Goal: Information Seeking & Learning: Learn about a topic

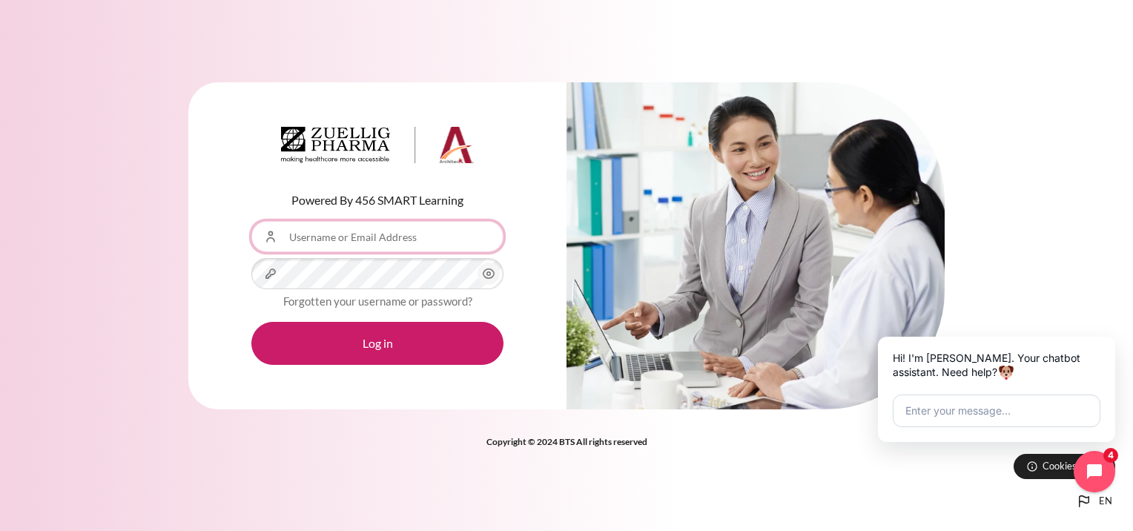
click at [393, 244] on input "Username or Email Address" at bounding box center [377, 236] width 252 height 31
type input "[EMAIL_ADDRESS][DOMAIN_NAME]"
click at [251, 322] on button "Log in" at bounding box center [377, 343] width 252 height 43
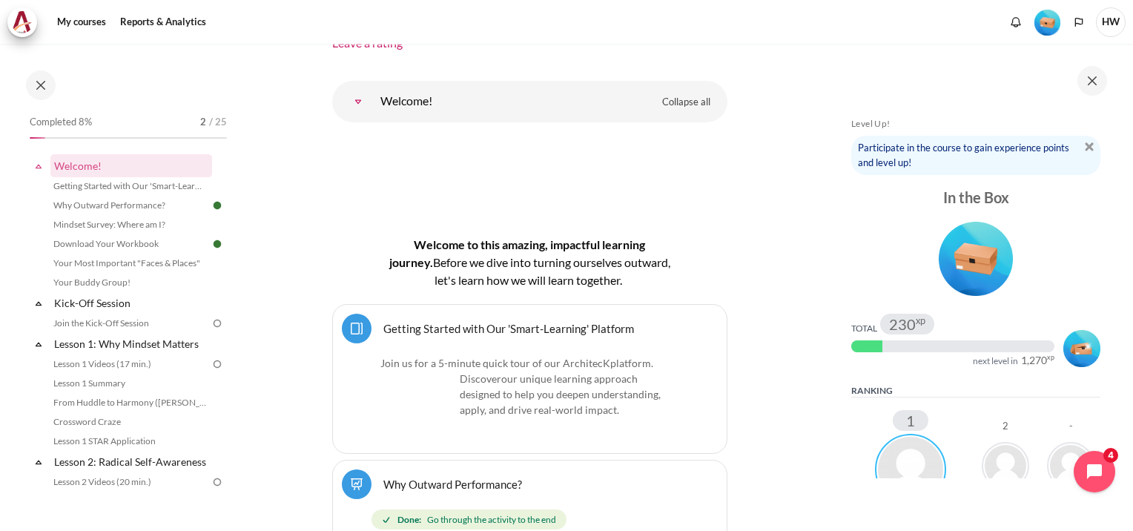
scroll to position [148, 0]
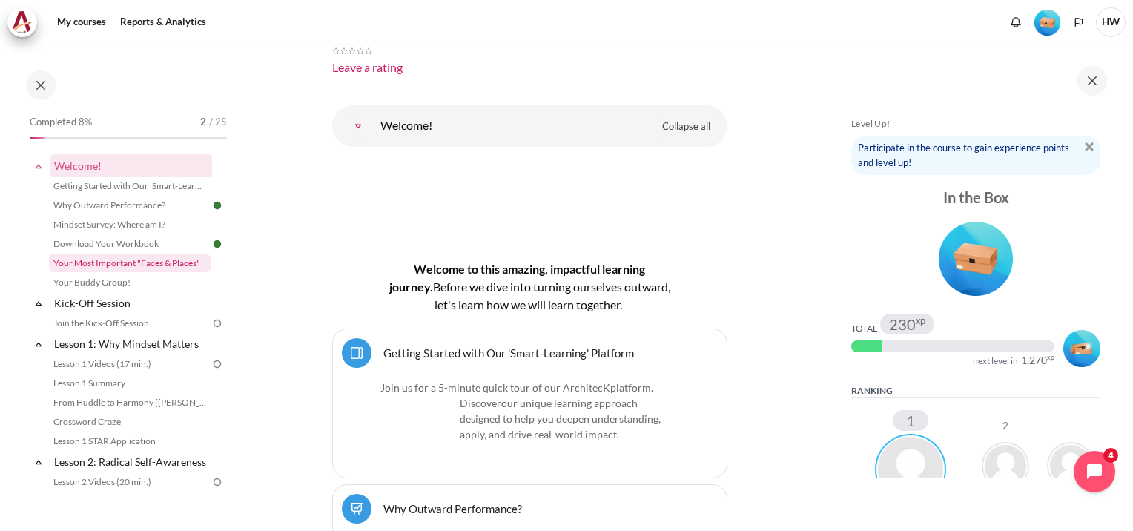
click at [116, 268] on link "Your Most Important "Faces & Places"" at bounding box center [130, 263] width 162 height 18
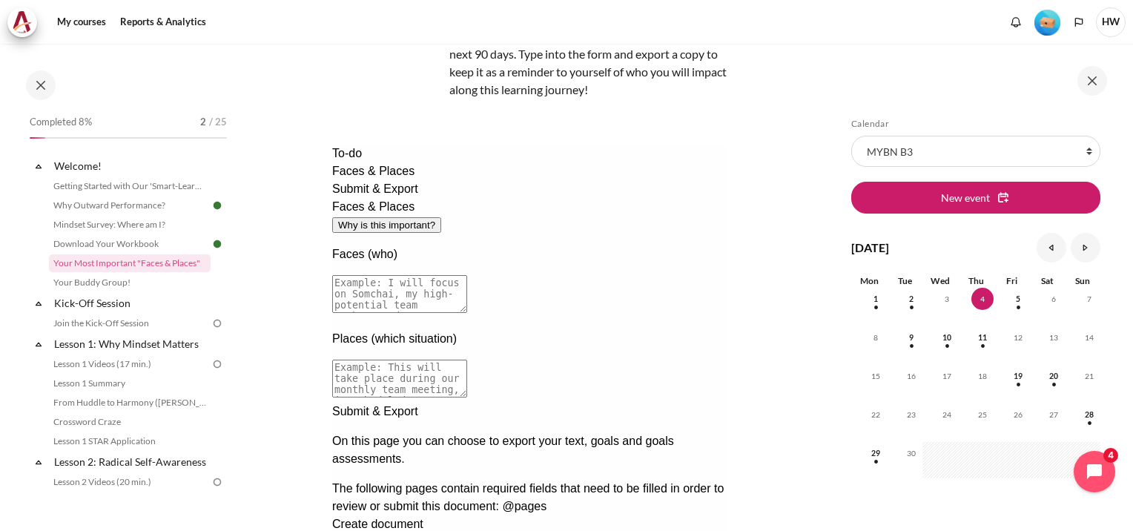
scroll to position [148, 0]
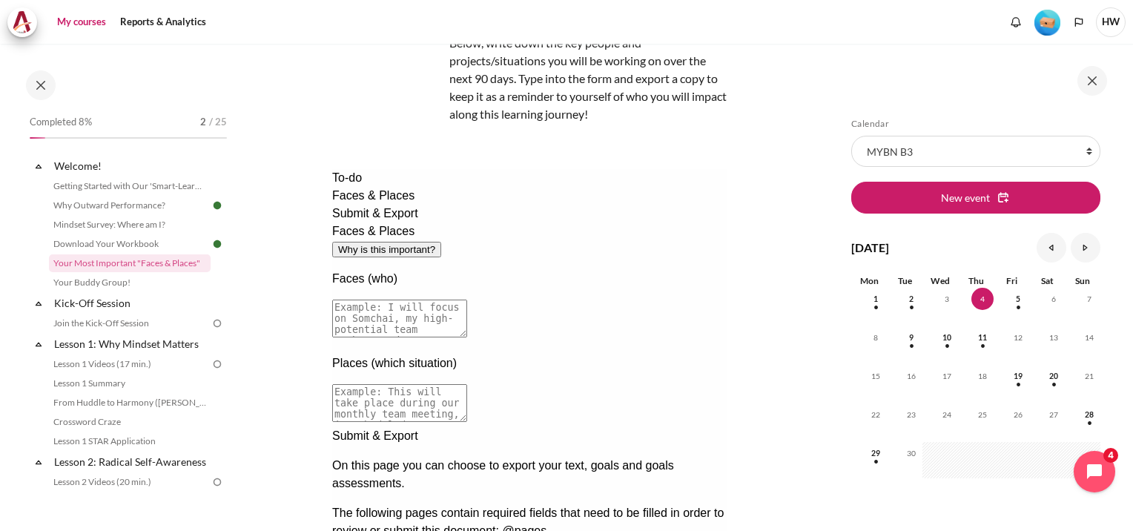
click at [80, 19] on link "My courses" at bounding box center [81, 22] width 59 height 30
